Goal: Information Seeking & Learning: Learn about a topic

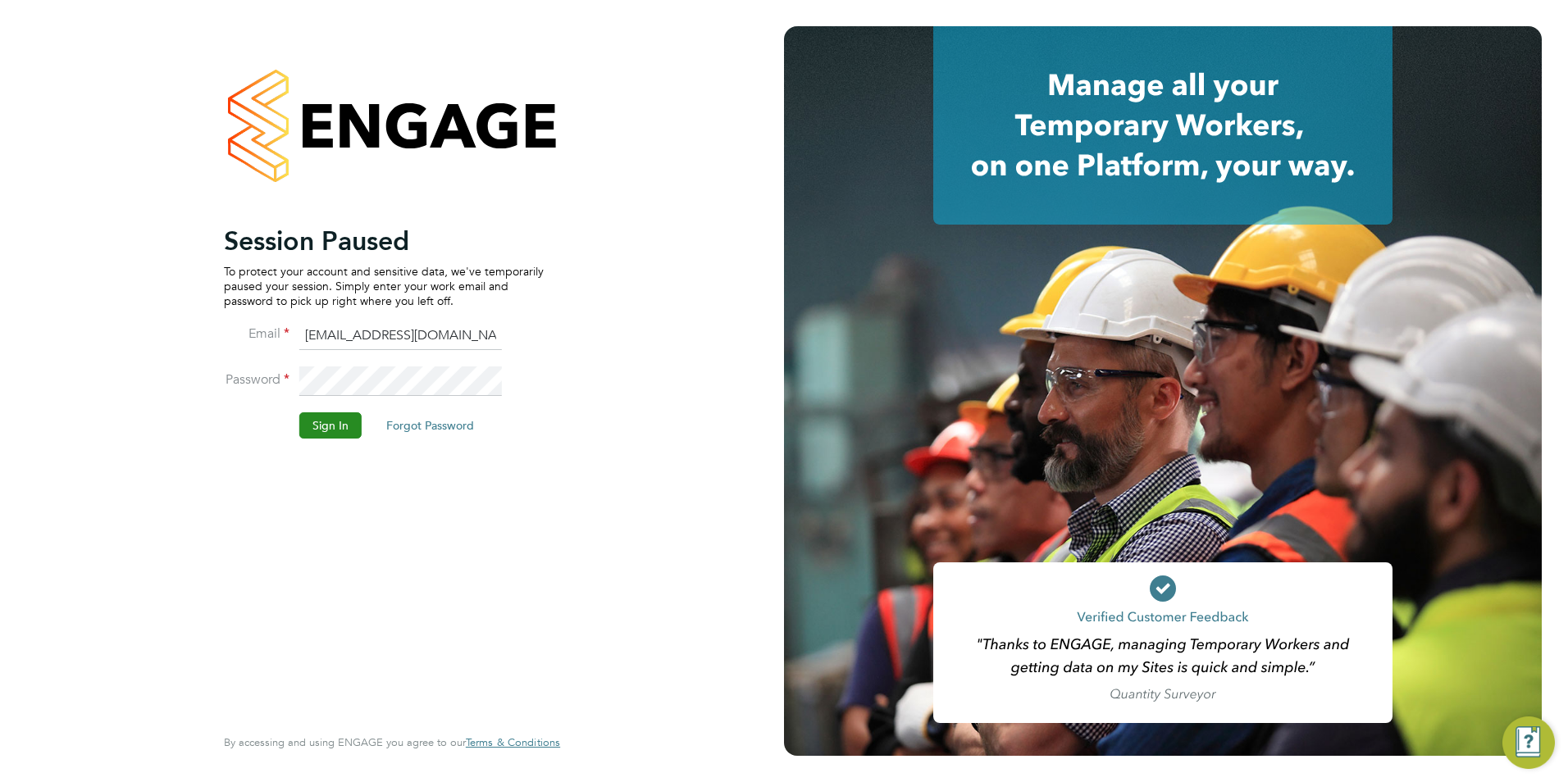
click at [333, 424] on button "Sign In" at bounding box center [330, 425] width 62 height 26
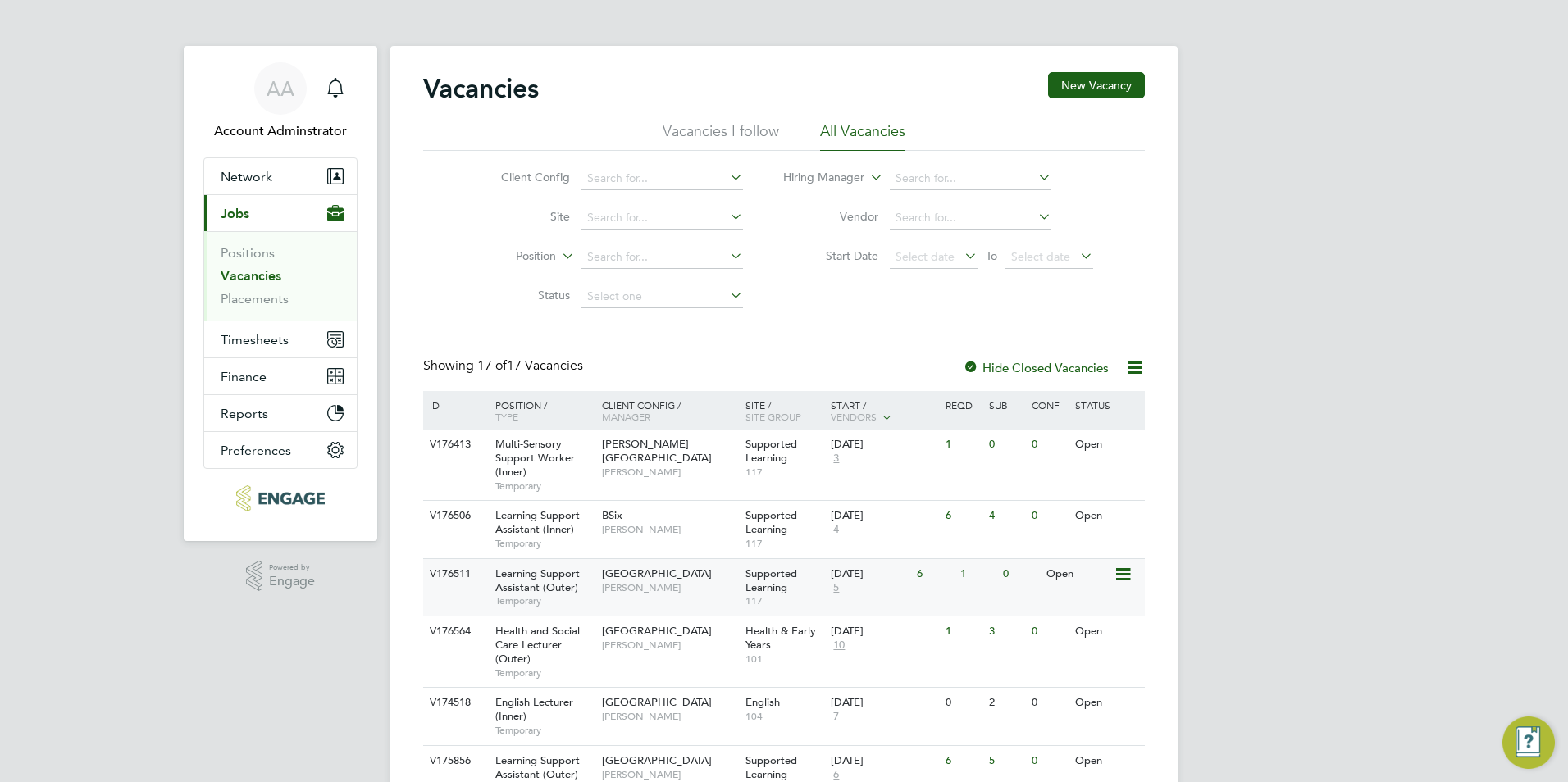
click at [524, 581] on span "Learning Support Assistant (Outer)" at bounding box center [537, 581] width 84 height 28
click at [525, 527] on span "Learning Support Assistant (Inner)" at bounding box center [537, 523] width 84 height 28
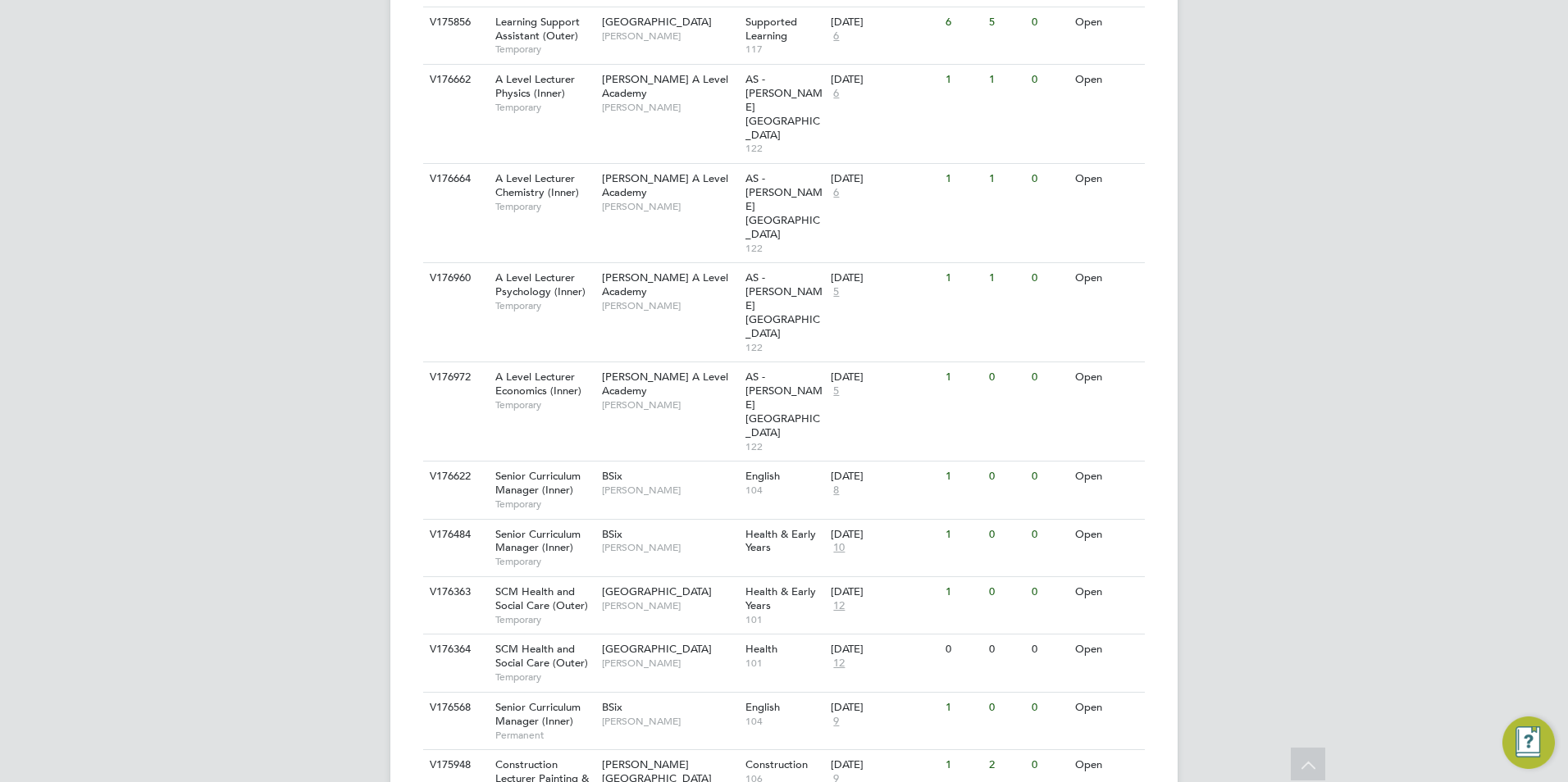
scroll to position [743, 0]
drag, startPoint x: 544, startPoint y: 606, endPoint x: 544, endPoint y: 633, distance: 27.0
click at [544, 746] on div "Construction Lecturer Painting & Decorating (Inner) Permanent" at bounding box center [540, 781] width 115 height 70
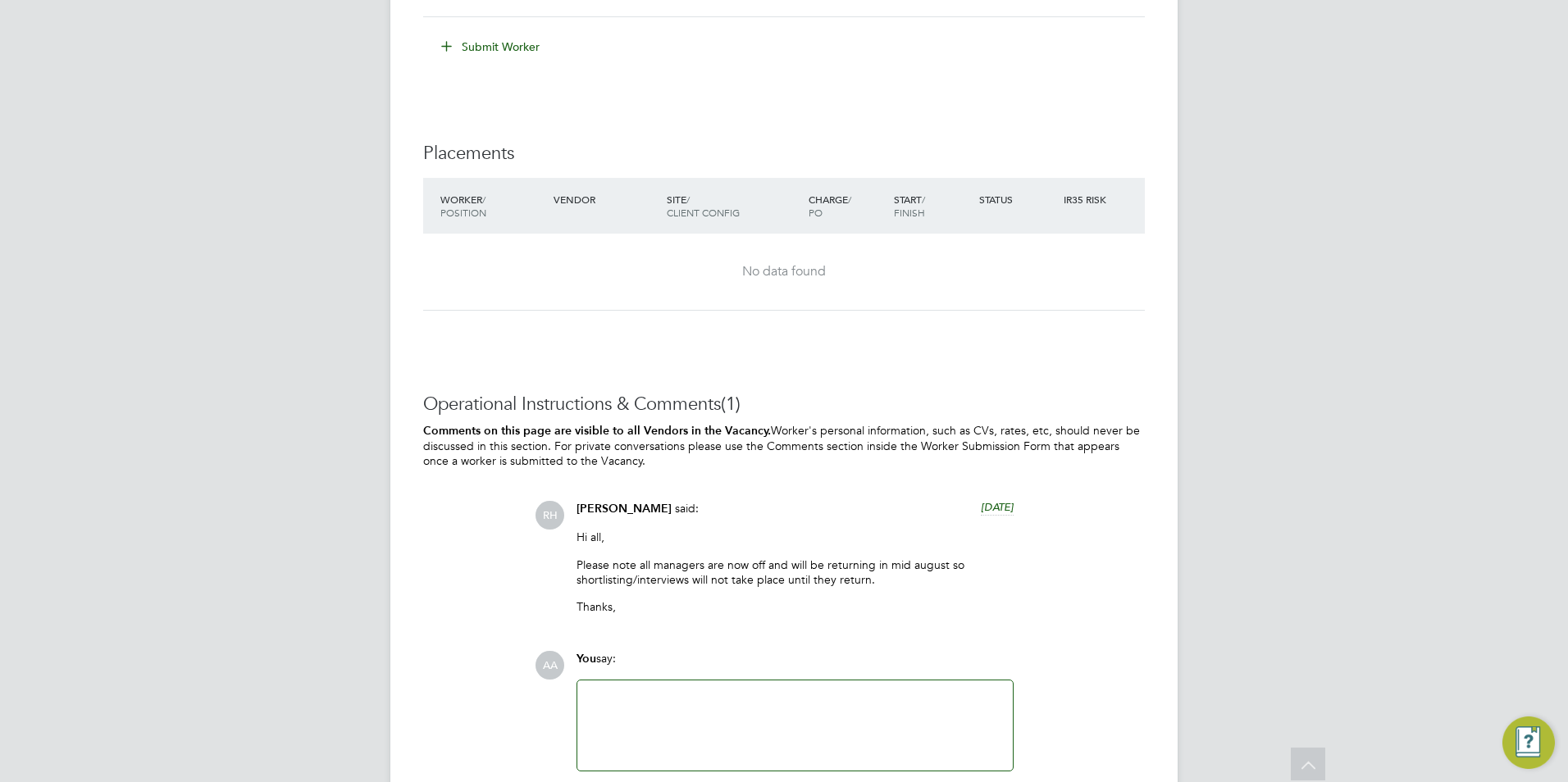
scroll to position [3448, 0]
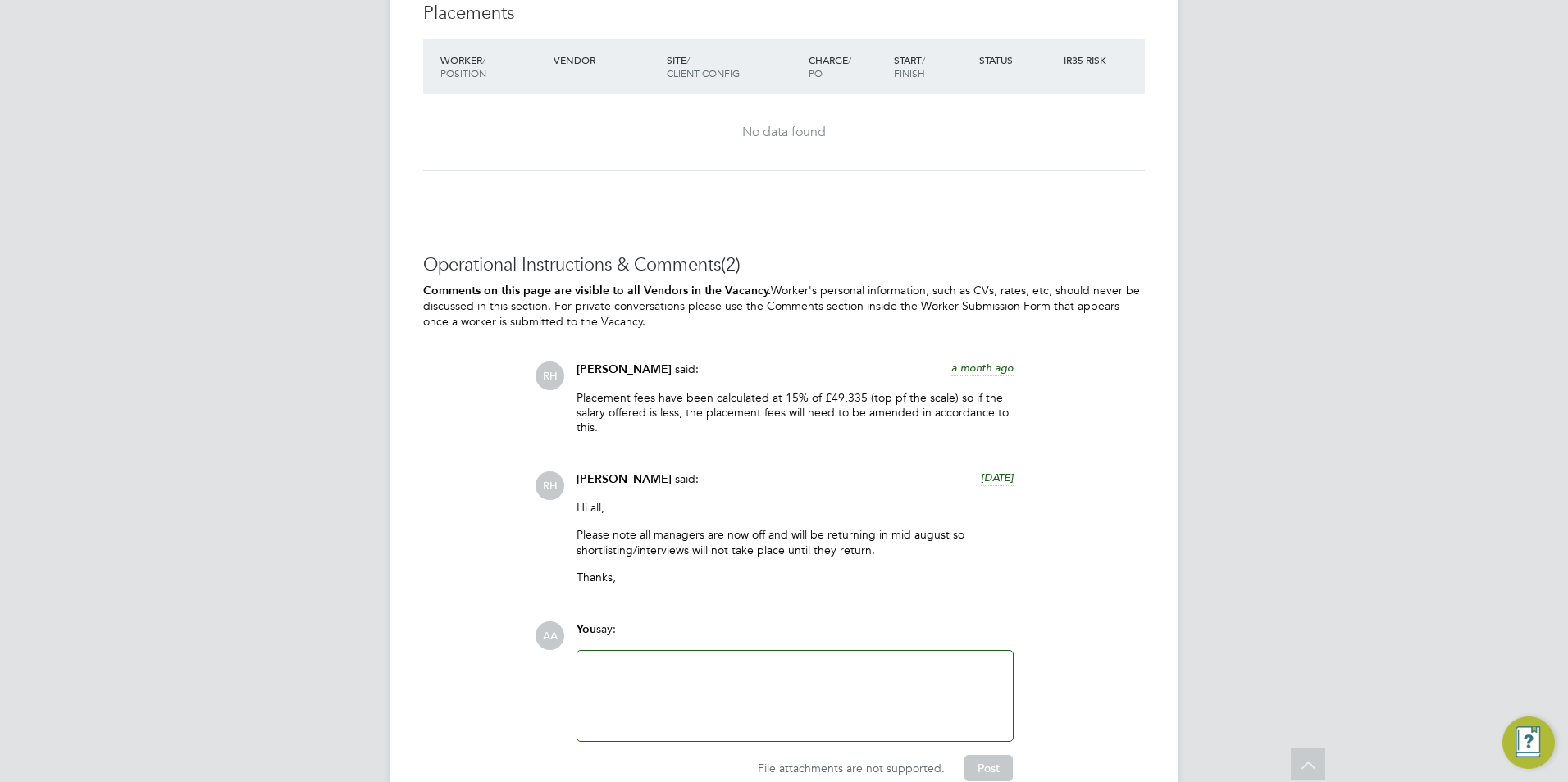
scroll to position [3538, 0]
